Goal: Task Accomplishment & Management: Manage account settings

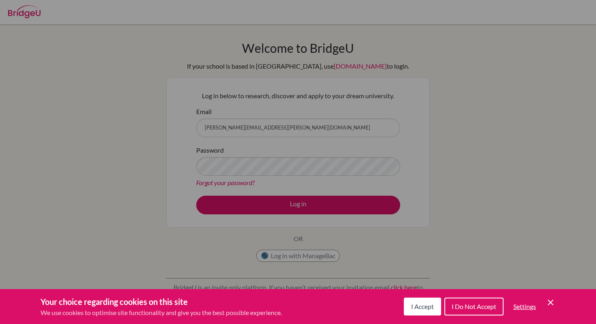
click at [220, 157] on div "Cookie Preferences" at bounding box center [298, 162] width 596 height 324
click at [436, 305] on button "I Accept" at bounding box center [422, 306] width 37 height 18
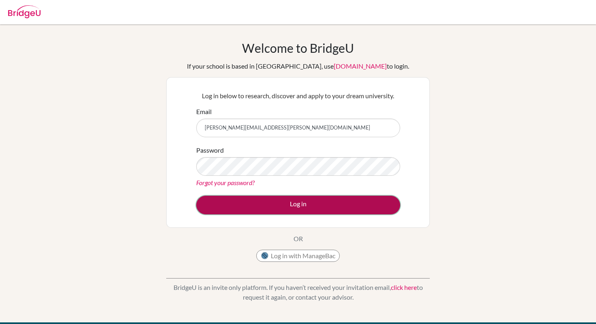
click at [310, 211] on button "Log in" at bounding box center [298, 205] width 204 height 19
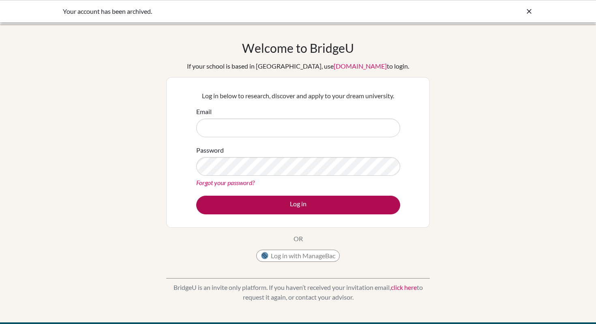
type input "[PERSON_NAME][EMAIL_ADDRESS][PERSON_NAME][DOMAIN_NAME]"
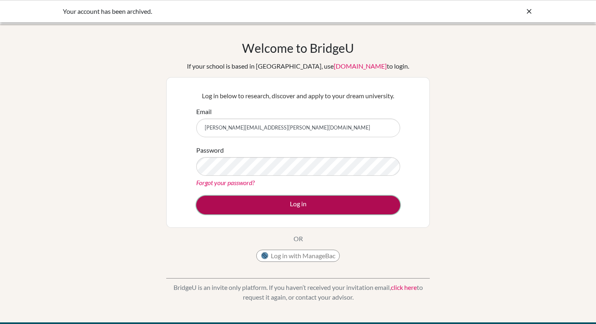
click at [310, 211] on button "Log in" at bounding box center [298, 205] width 204 height 19
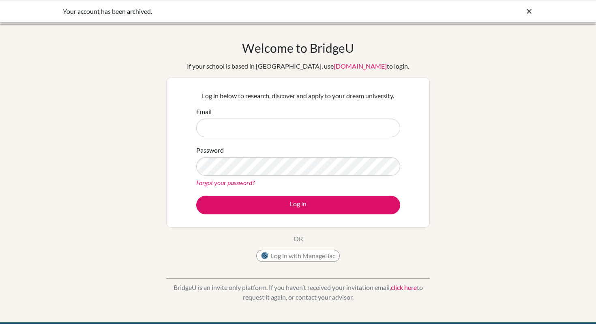
type input "[PERSON_NAME][EMAIL_ADDRESS][PERSON_NAME][DOMAIN_NAME]"
click at [289, 258] on button "Log in with ManageBac" at bounding box center [298, 255] width 84 height 12
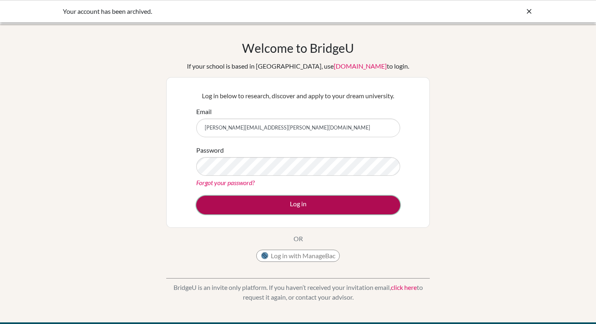
click at [225, 204] on button "Log in" at bounding box center [298, 205] width 204 height 19
